Goal: Task Accomplishment & Management: Complete application form

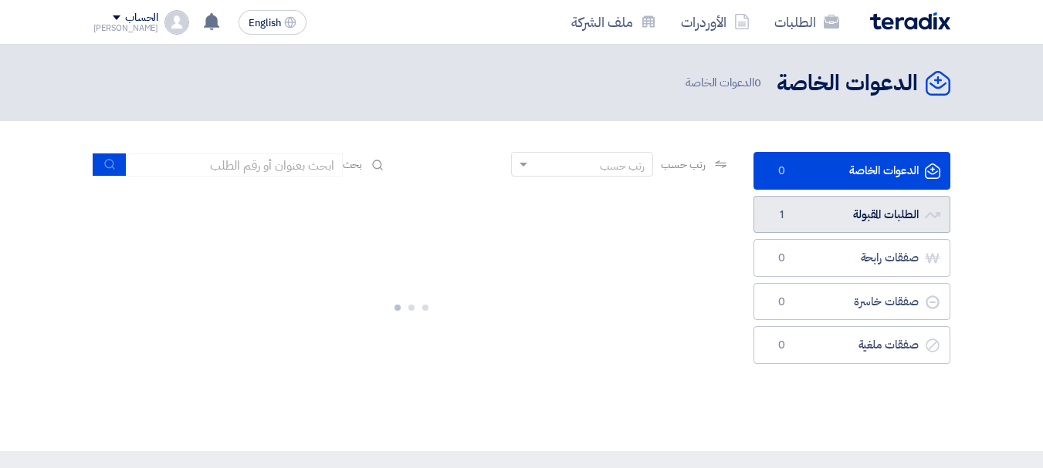
click at [831, 225] on link "الطلبات المقبولة الطلبات المقبولة 1" at bounding box center [851, 215] width 197 height 38
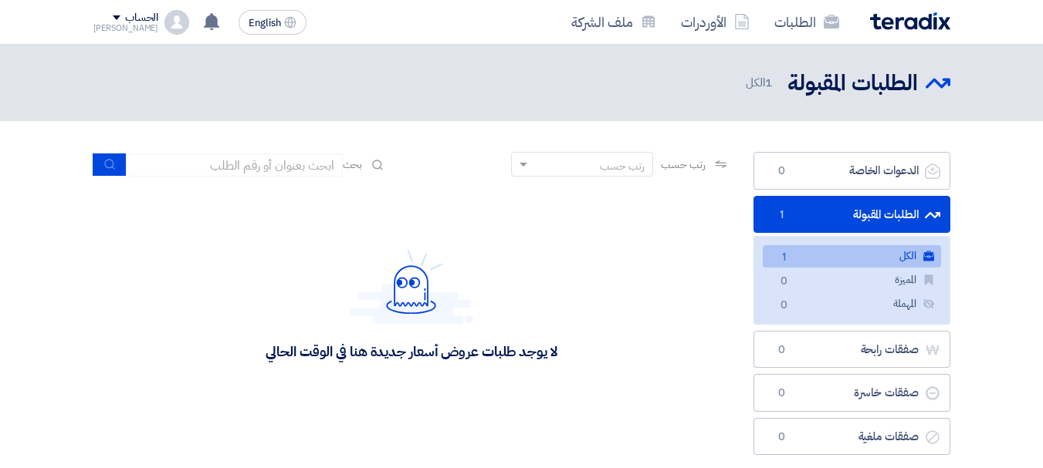
click at [806, 250] on link "الكل الكل 1" at bounding box center [851, 256] width 178 height 22
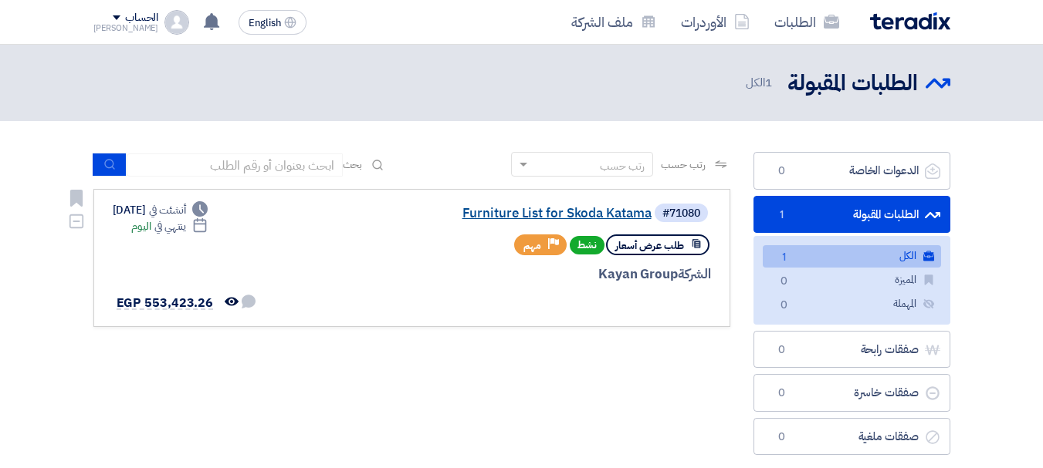
click at [571, 215] on link "Furniture List for Skoda Katama" at bounding box center [497, 214] width 309 height 14
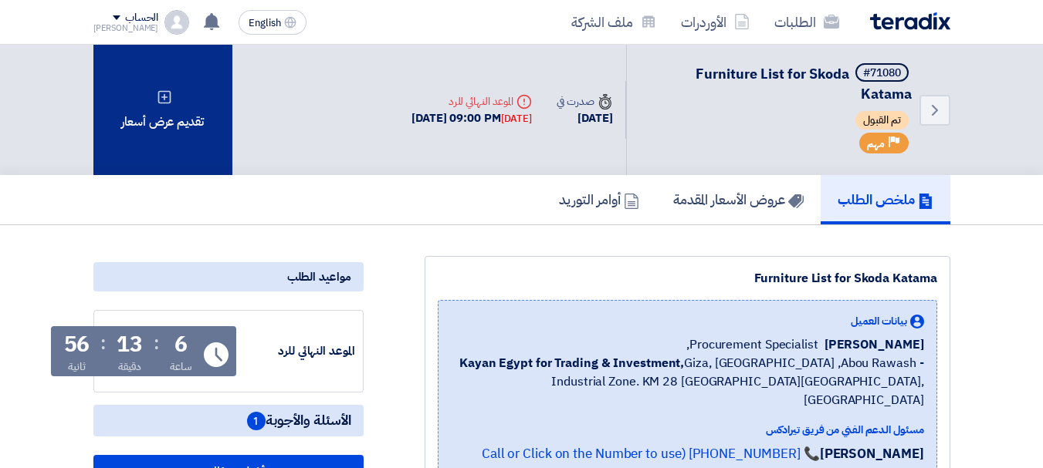
click at [181, 123] on div "تقديم عرض أسعار" at bounding box center [162, 110] width 139 height 130
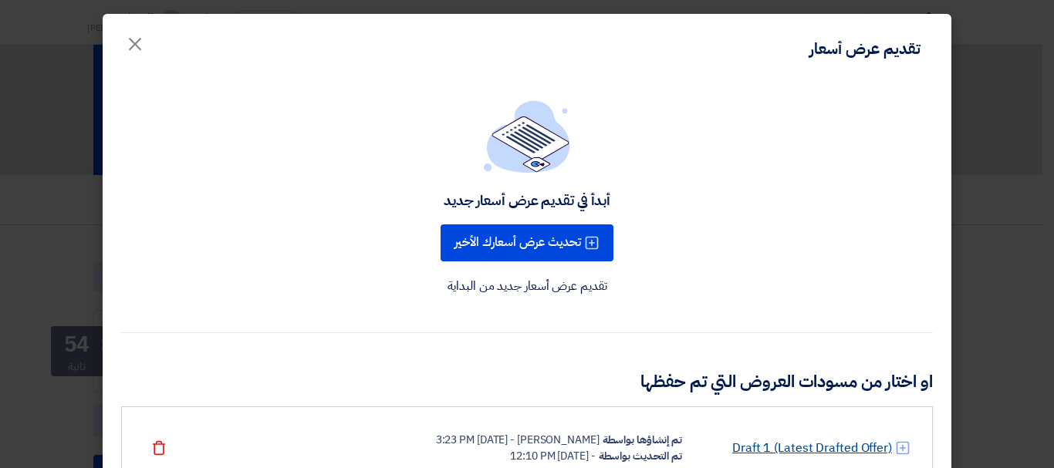
click at [823, 448] on link "Draft 1 (Latest Drafted Offer)" at bounding box center [812, 448] width 160 height 19
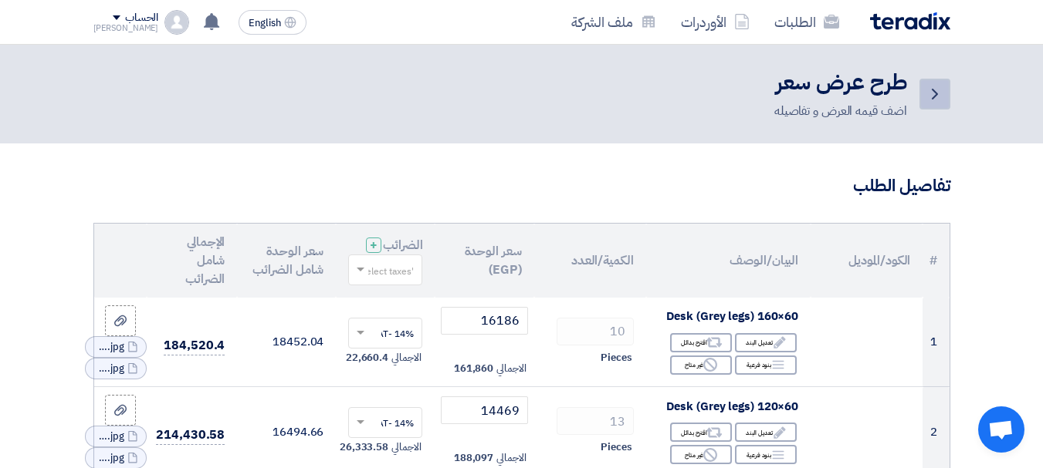
click at [942, 87] on icon "Back" at bounding box center [934, 94] width 19 height 19
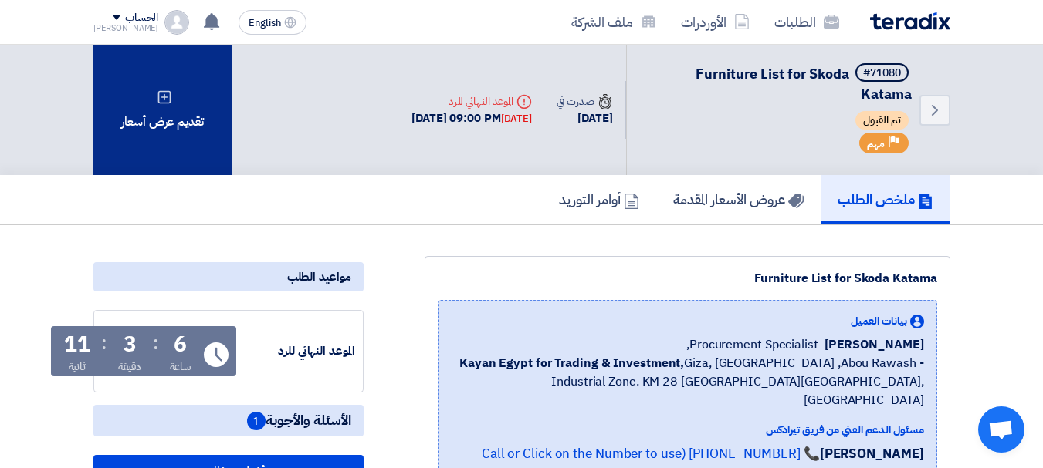
click at [177, 110] on div "تقديم عرض أسعار" at bounding box center [162, 110] width 139 height 130
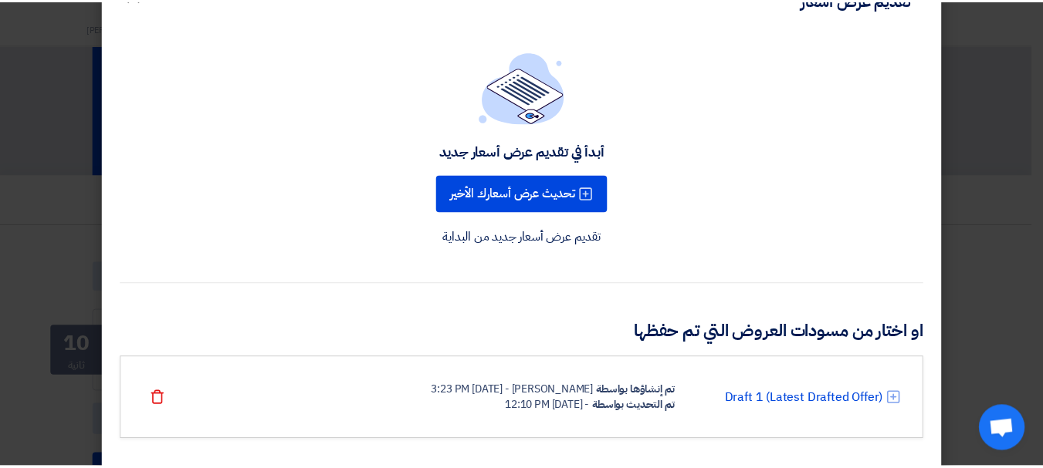
scroll to position [75, 0]
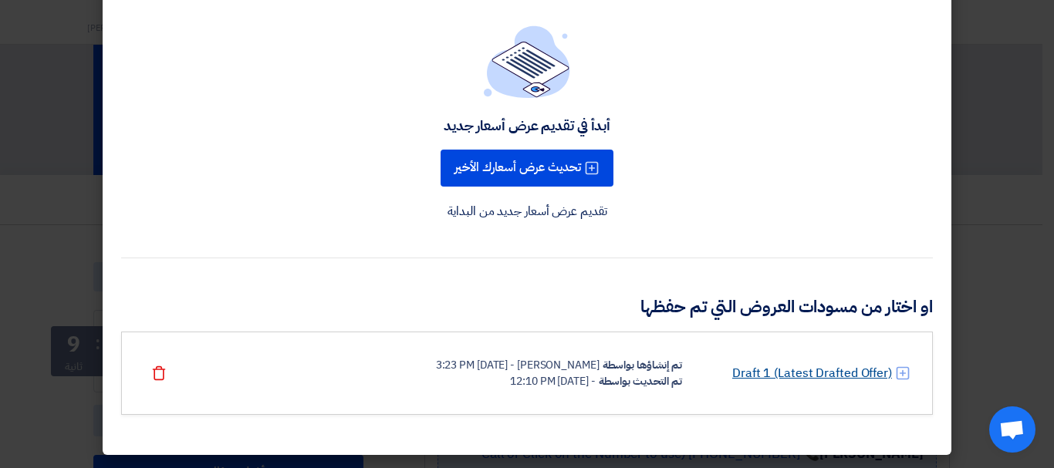
click at [816, 368] on link "Draft 1 (Latest Drafted Offer)" at bounding box center [812, 373] width 160 height 19
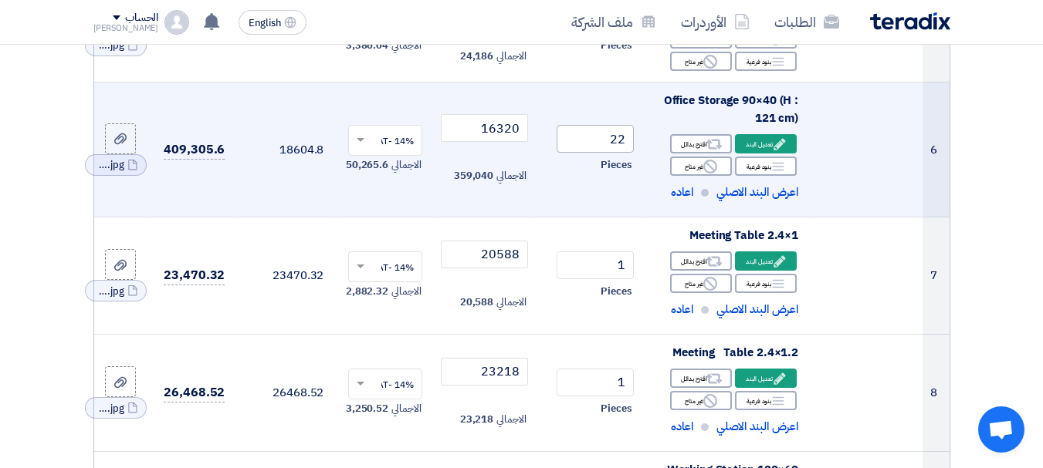
scroll to position [617, 0]
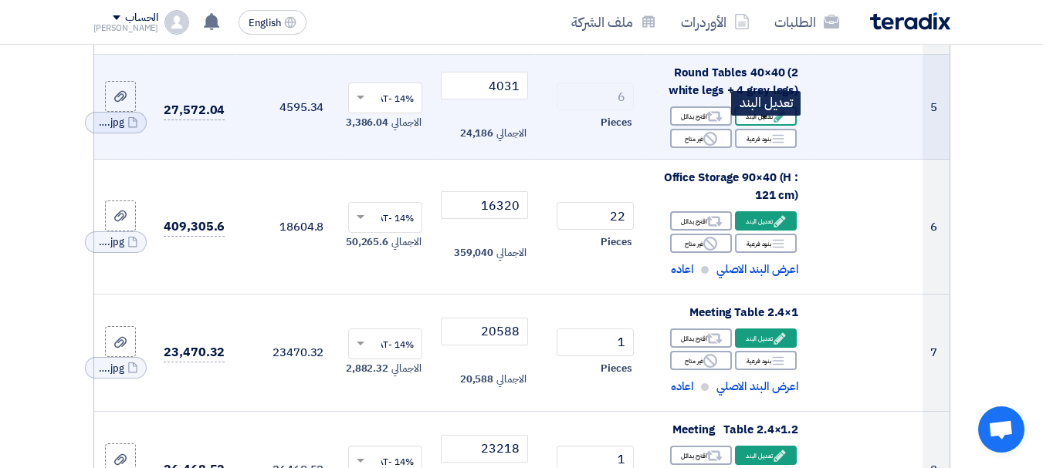
click at [759, 126] on div "Edit تعديل البند" at bounding box center [766, 115] width 62 height 19
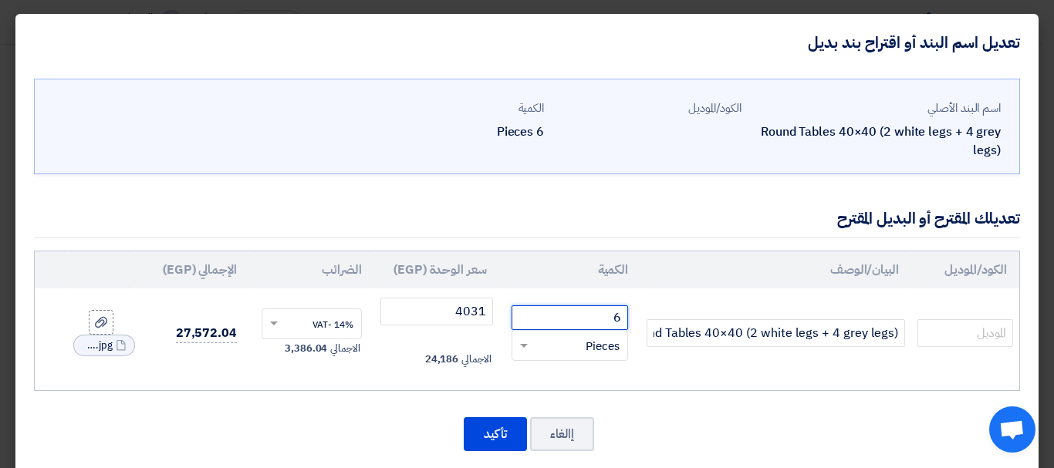
drag, startPoint x: 583, startPoint y: 318, endPoint x: 716, endPoint y: 313, distance: 133.6
click at [716, 313] on tr "Round Tables 40×40 (2 white legs + 4 grey legs) 6 RFQ_STEP1.ITEMS.2.TYPE_PLACEH…" at bounding box center [527, 334] width 985 height 90
type input "5"
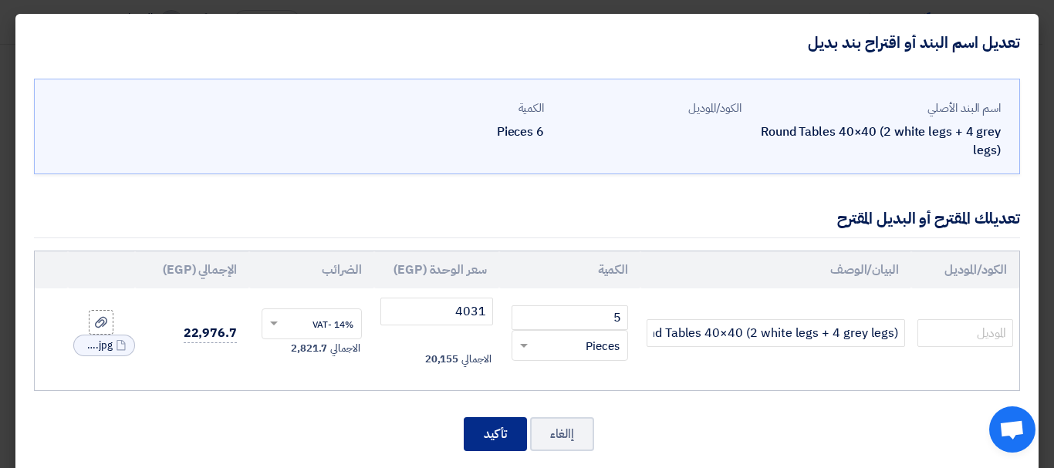
click at [500, 437] on button "تأكيد" at bounding box center [495, 434] width 63 height 34
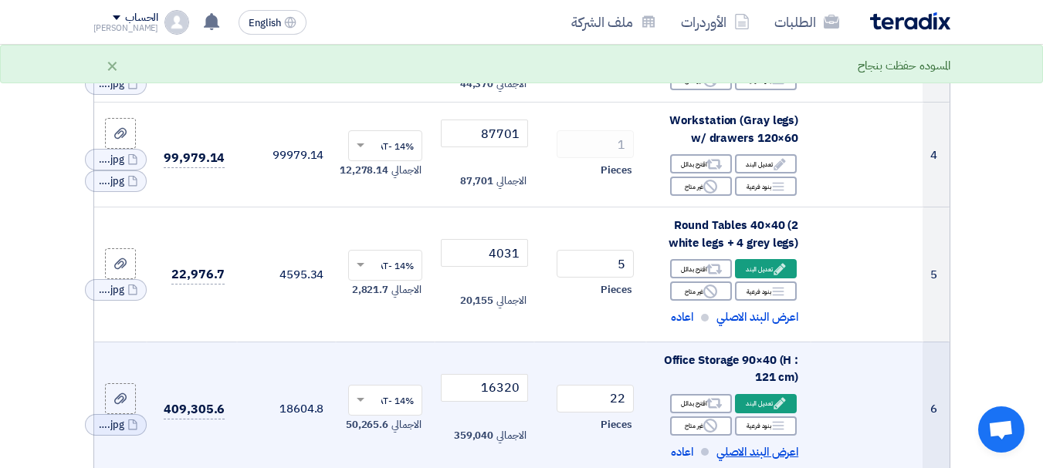
scroll to position [463, 0]
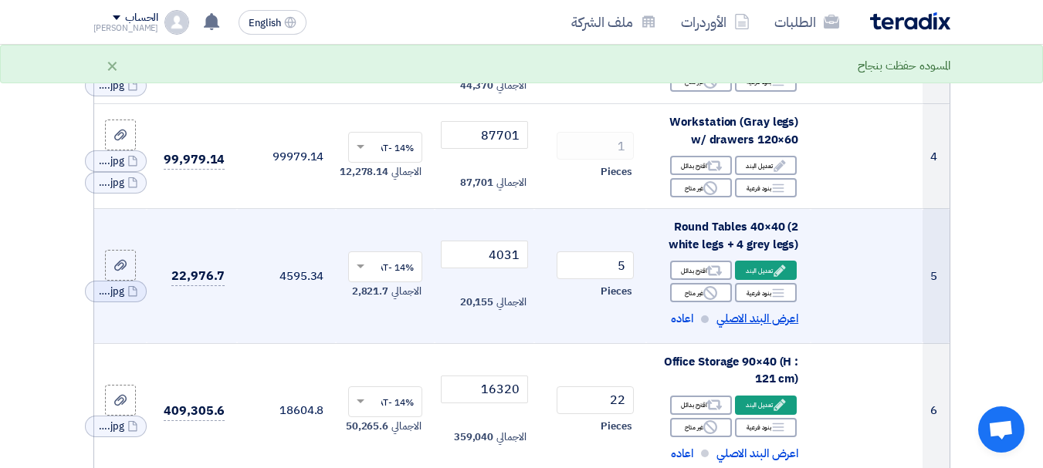
click at [762, 328] on span "اعرض البند الاصلي" at bounding box center [757, 319] width 82 height 18
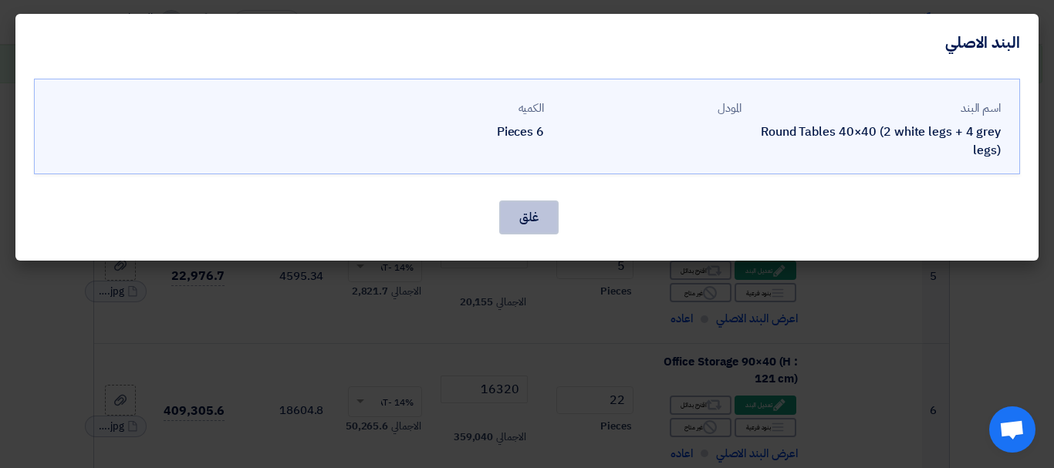
click at [529, 218] on button "غلق" at bounding box center [528, 218] width 59 height 34
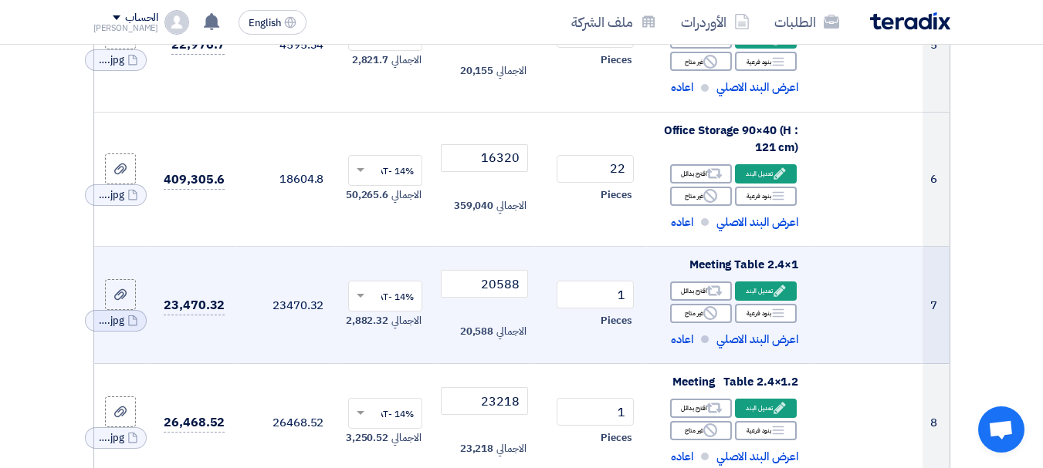
scroll to position [617, 0]
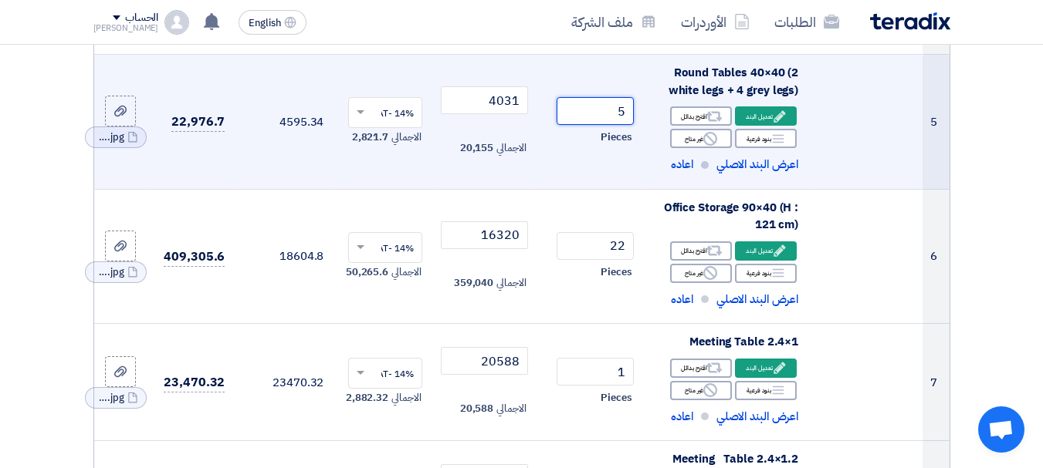
drag, startPoint x: 637, startPoint y: 117, endPoint x: 693, endPoint y: 117, distance: 55.6
click at [691, 117] on tr "5 Round Tables 40×40 (2 white legs + 4 grey legs) Edit تعديل البند Alternative …" at bounding box center [521, 122] width 855 height 135
type input "6"
click at [617, 167] on td "6 Pieces" at bounding box center [590, 122] width 112 height 135
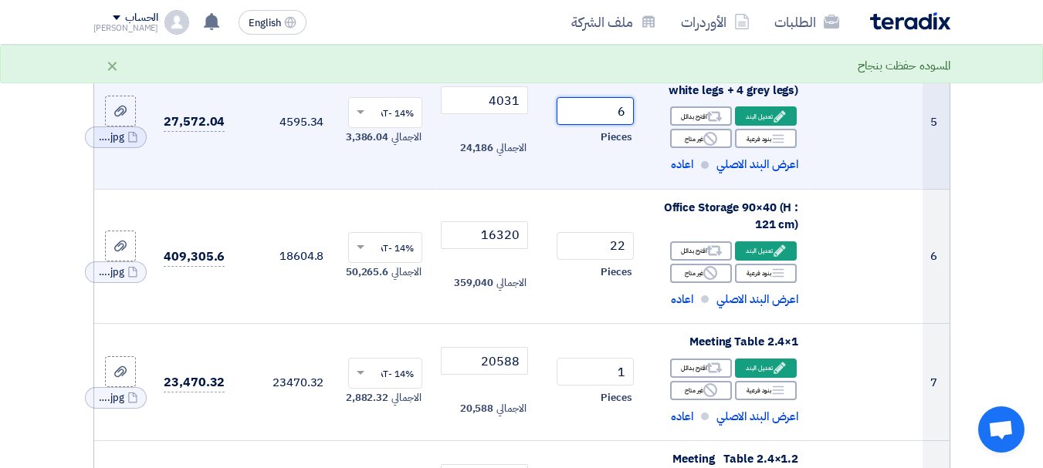
click at [593, 120] on input "6" at bounding box center [594, 111] width 77 height 28
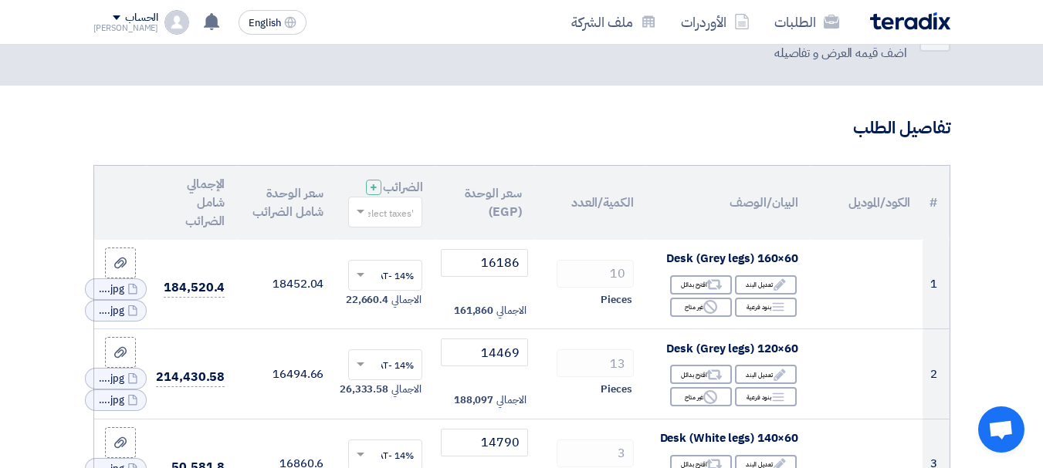
scroll to position [0, 0]
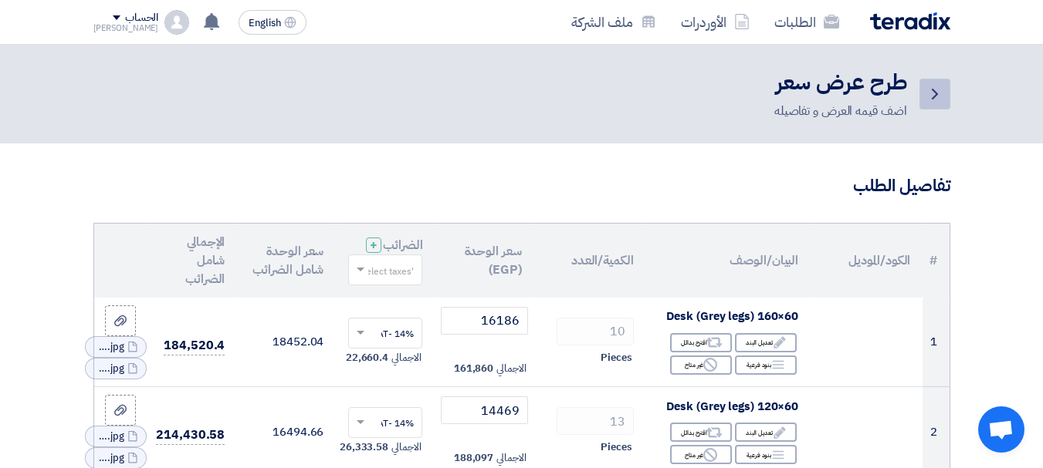
click at [937, 93] on icon "Back" at bounding box center [934, 94] width 19 height 19
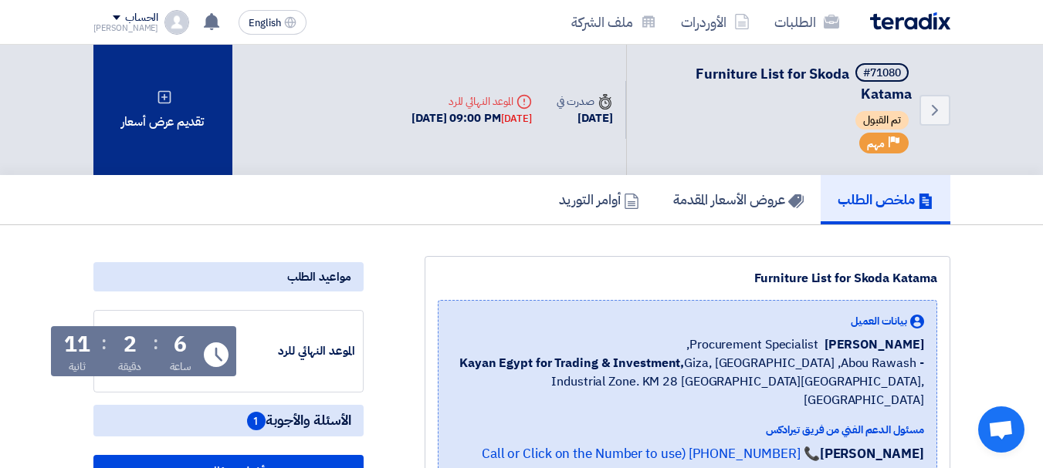
click at [176, 105] on div "تقديم عرض أسعار" at bounding box center [162, 110] width 139 height 130
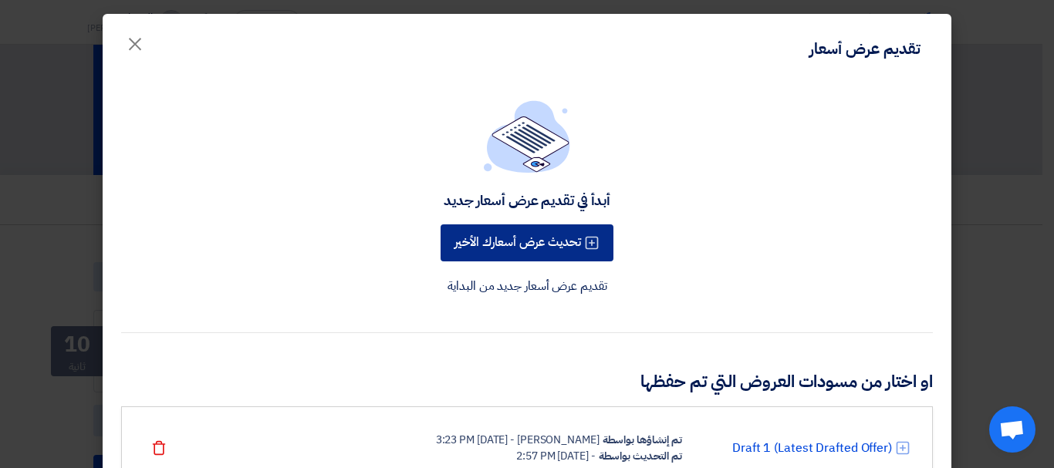
click at [515, 225] on button "تحديث عرض أسعارك الأخير" at bounding box center [527, 243] width 173 height 37
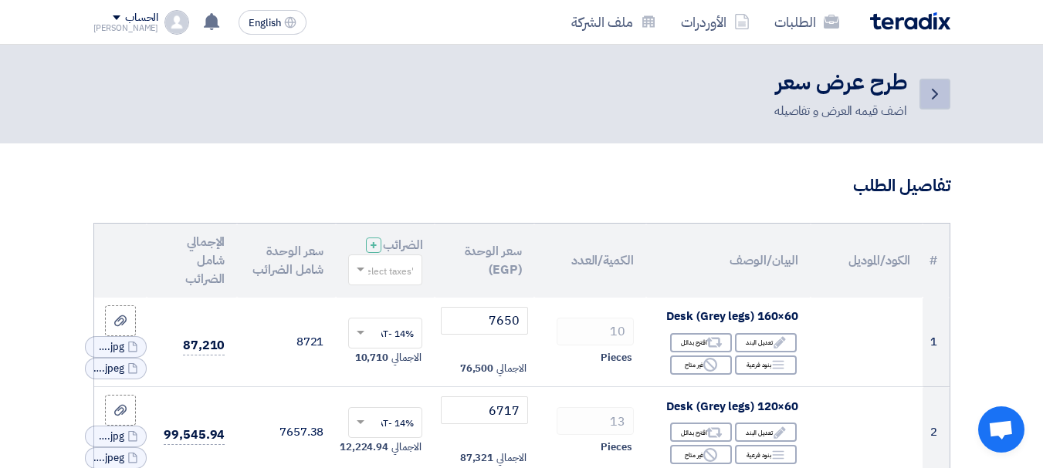
click at [937, 97] on icon "Back" at bounding box center [934, 94] width 19 height 19
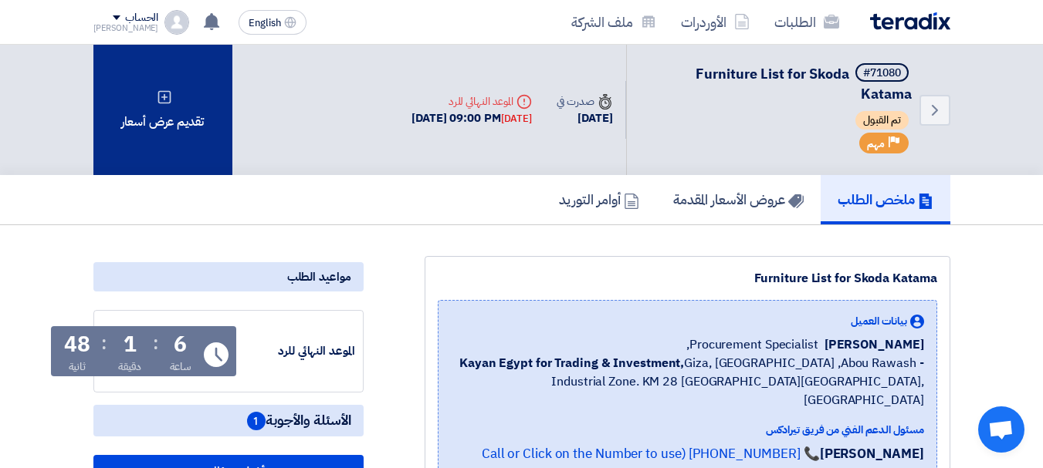
click at [182, 118] on div "تقديم عرض أسعار" at bounding box center [162, 110] width 139 height 130
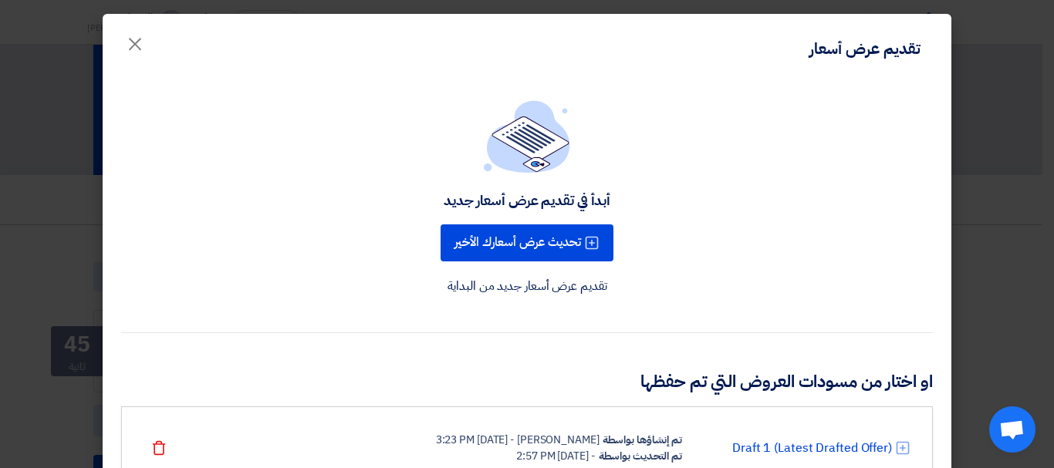
click at [545, 286] on link "تقديم عرض أسعار جديد من البداية" at bounding box center [528, 286] width 160 height 19
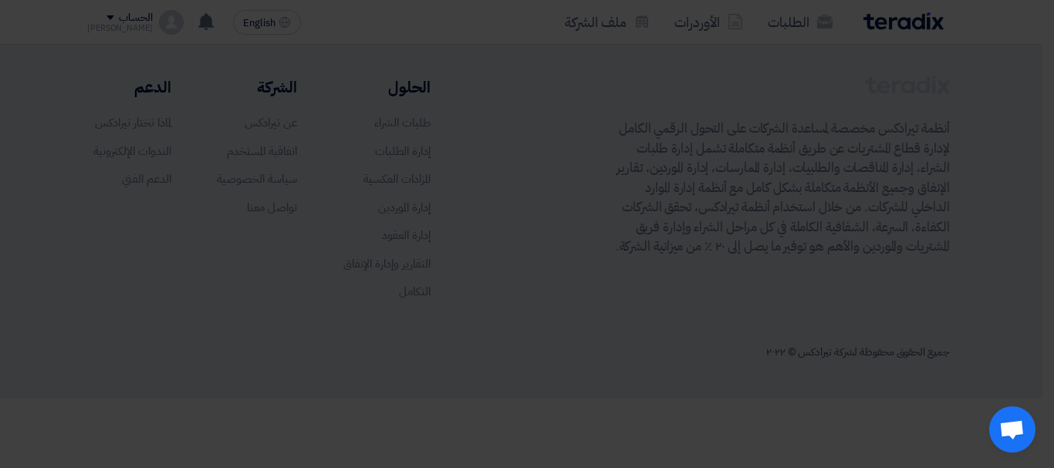
click at [545, 286] on div "أبدأ في تقديم عرض أسعار جديد تحديث عرض أسعارك الأخير تقديم عرض أسعار جديد من ال…" at bounding box center [527, 267] width 849 height 450
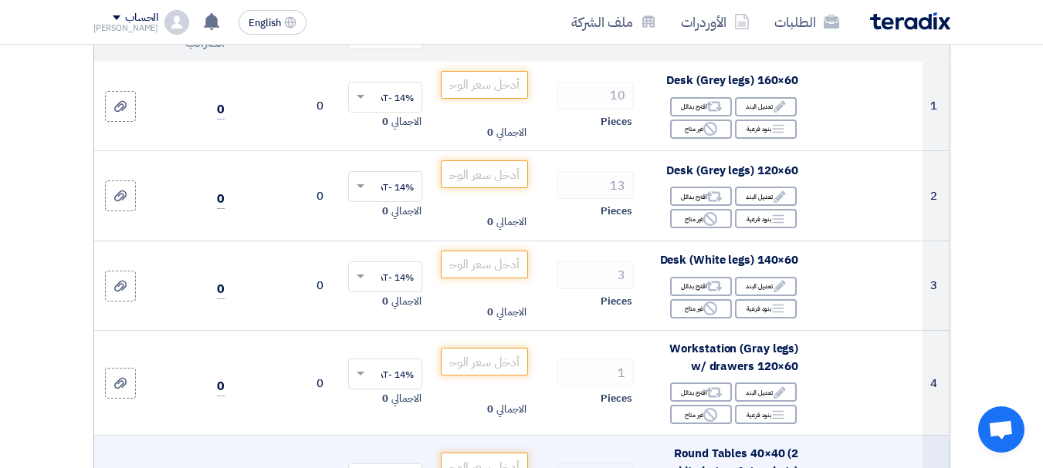
scroll to position [232, 0]
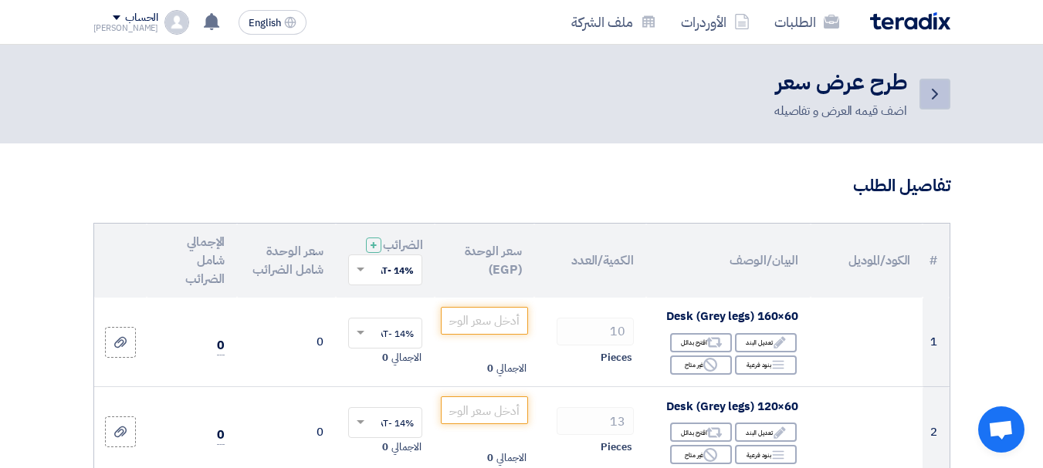
click at [948, 98] on link "Back" at bounding box center [934, 94] width 31 height 31
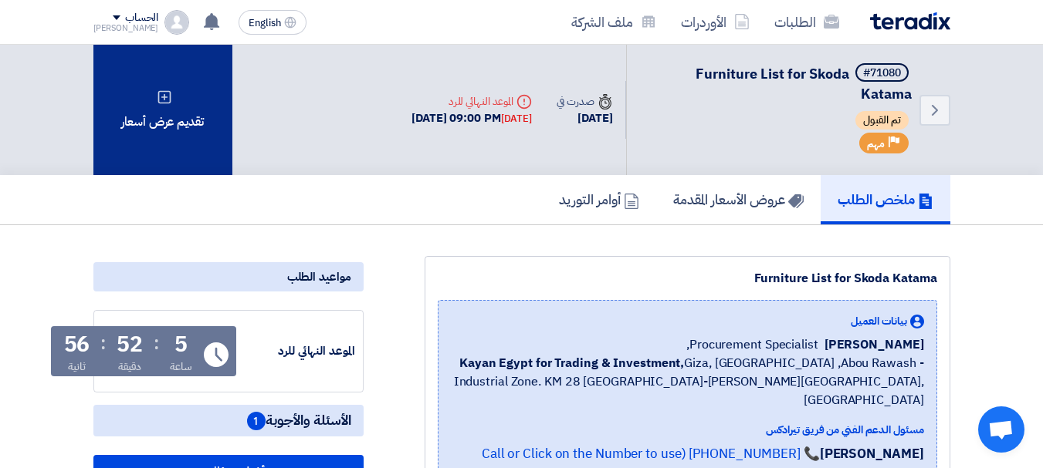
click at [194, 89] on div "تقديم عرض أسعار" at bounding box center [162, 110] width 139 height 130
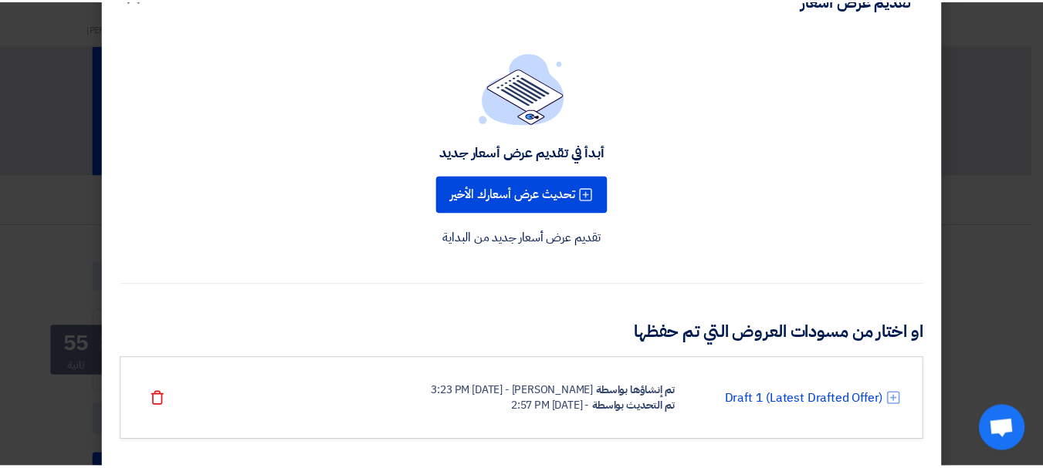
scroll to position [75, 0]
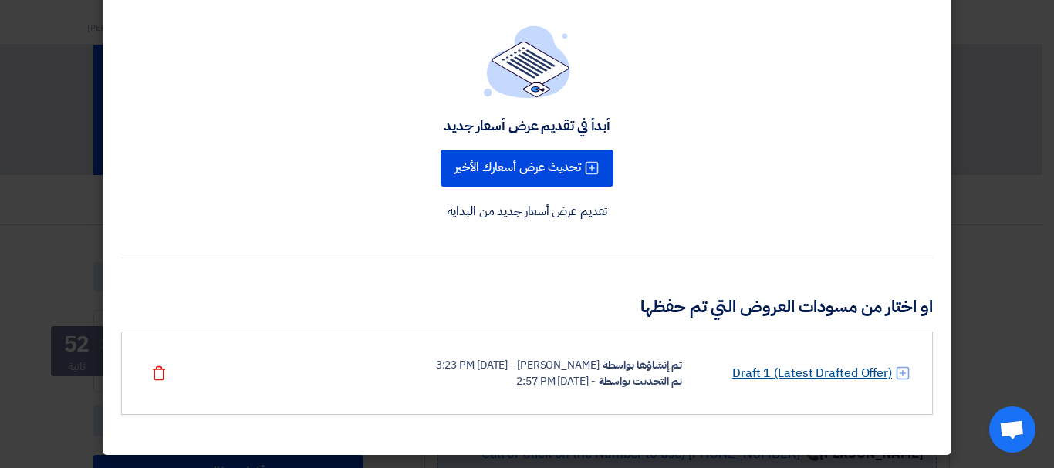
click at [806, 370] on link "Draft 1 (Latest Drafted Offer)" at bounding box center [812, 373] width 160 height 19
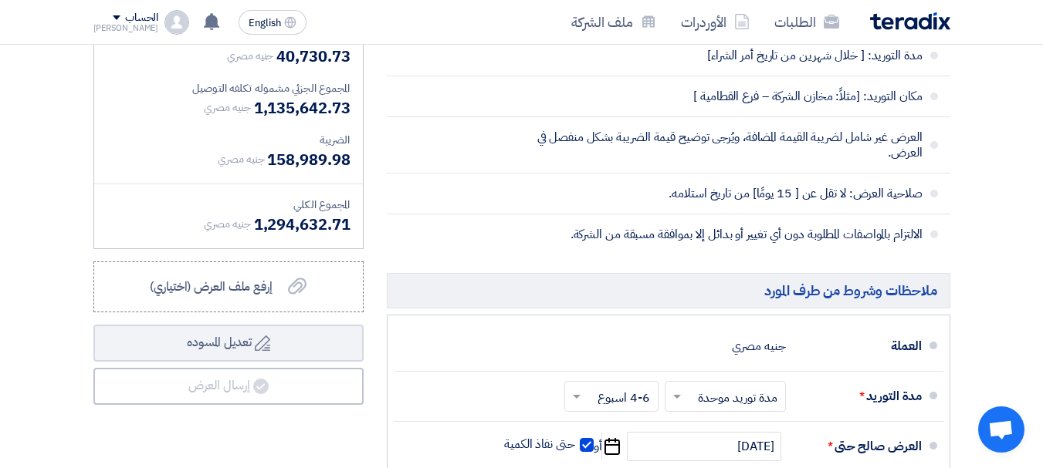
scroll to position [2006, 0]
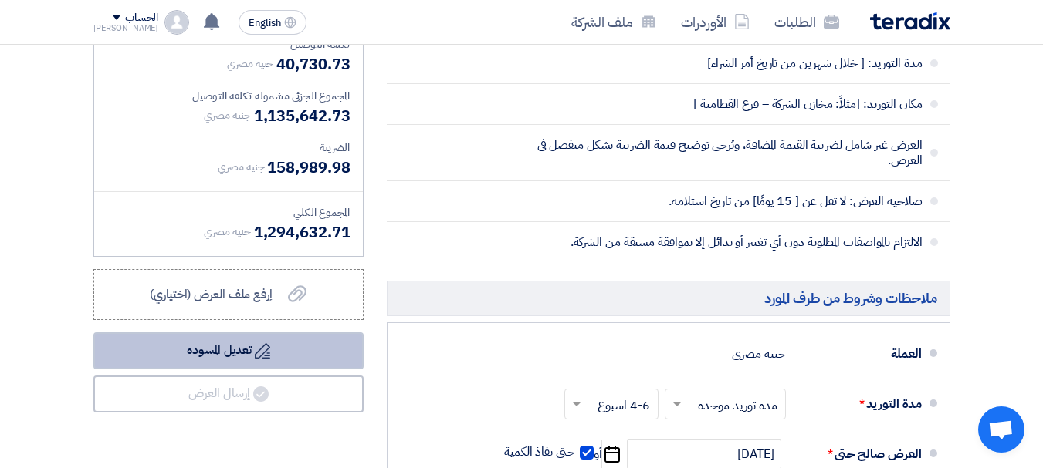
click at [226, 360] on button "Draft تعديل المسوده" at bounding box center [228, 351] width 270 height 37
